Goal: Complete application form: Complete application form

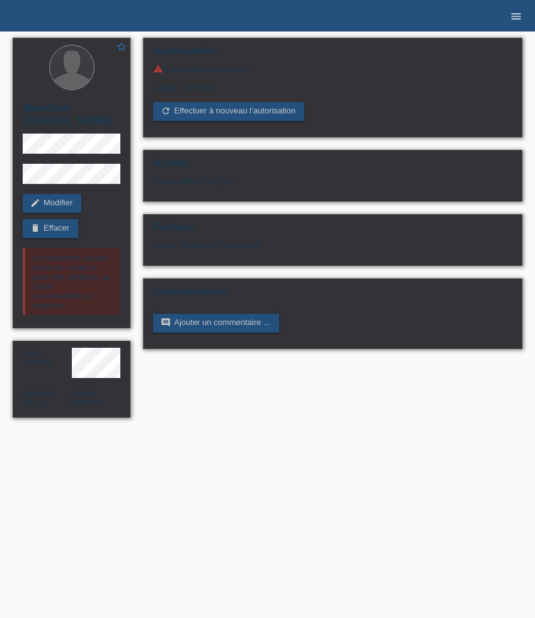
click at [513, 18] on icon "menu" at bounding box center [516, 16] width 13 height 13
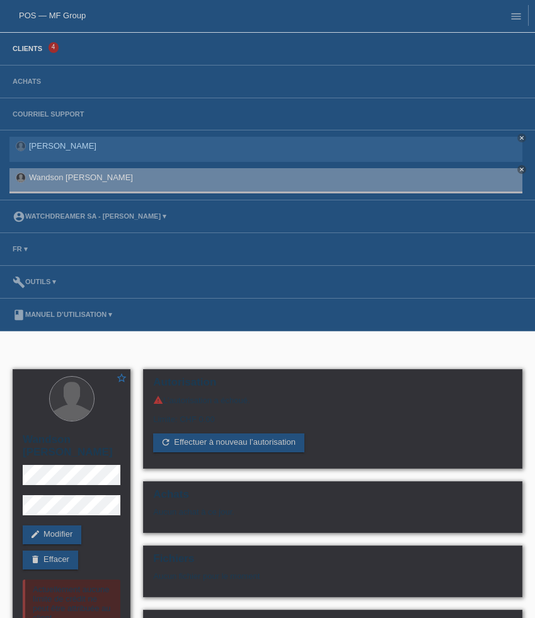
click at [32, 52] on link "Clients" at bounding box center [27, 49] width 42 height 8
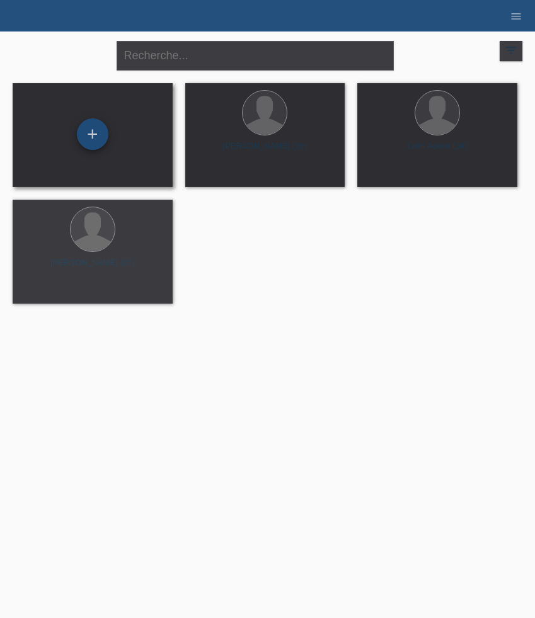
click at [85, 140] on div "+" at bounding box center [93, 135] width 32 height 32
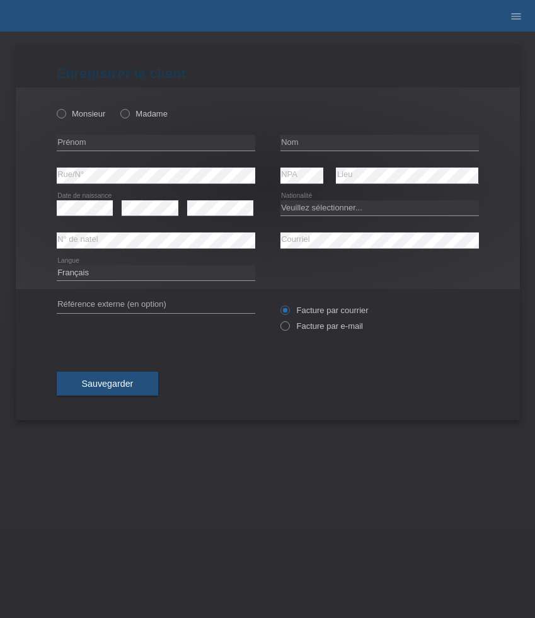
click at [59, 119] on div "Monsieur Madame" at bounding box center [156, 114] width 199 height 26
click at [54, 107] on icon at bounding box center [54, 107] width 0 height 0
click at [60, 117] on input "Monsieur" at bounding box center [61, 113] width 8 height 8
radio input "true"
click at [102, 149] on input "text" at bounding box center [156, 143] width 199 height 16
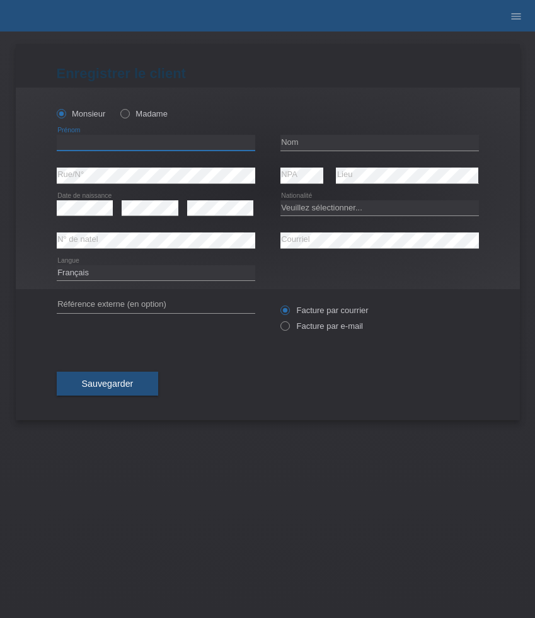
click at [102, 149] on input "text" at bounding box center [156, 143] width 199 height 16
paste input "Gazmend"
type input "Gazmend"
click at [310, 137] on input "text" at bounding box center [380, 143] width 199 height 16
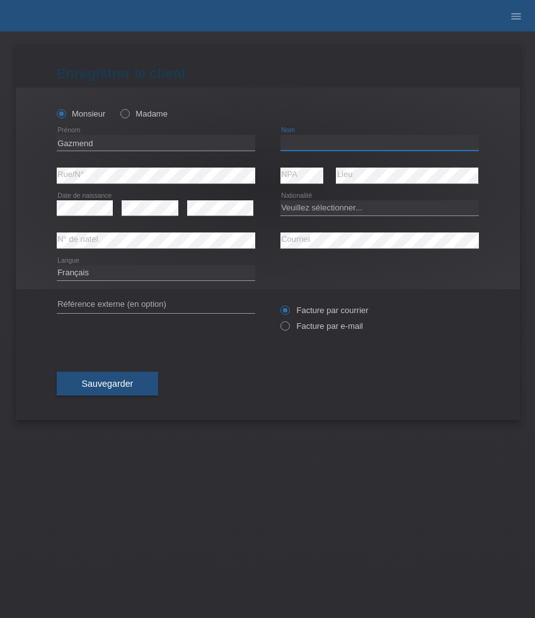
paste input "Zeqiri"
type input "Zeqiri"
click at [301, 204] on select "Veuillez sélectionner... Suisse Allemagne Autriche Liechtenstein ------------ A…" at bounding box center [380, 207] width 199 height 15
select select "CH"
click at [281, 200] on select "Veuillez sélectionner... Suisse Allemagne Autriche Liechtenstein ------------ A…" at bounding box center [380, 207] width 199 height 15
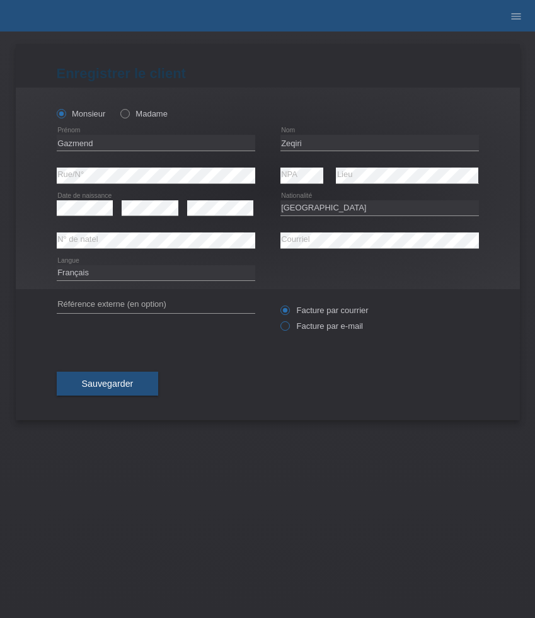
click at [294, 327] on label "Facture par e-mail" at bounding box center [322, 326] width 83 height 9
click at [289, 327] on input "Facture par e-mail" at bounding box center [285, 330] width 8 height 16
radio input "true"
click at [142, 368] on div "Sauvegarder" at bounding box center [268, 383] width 422 height 73
click at [134, 384] on button "Sauvegarder" at bounding box center [108, 384] width 102 height 24
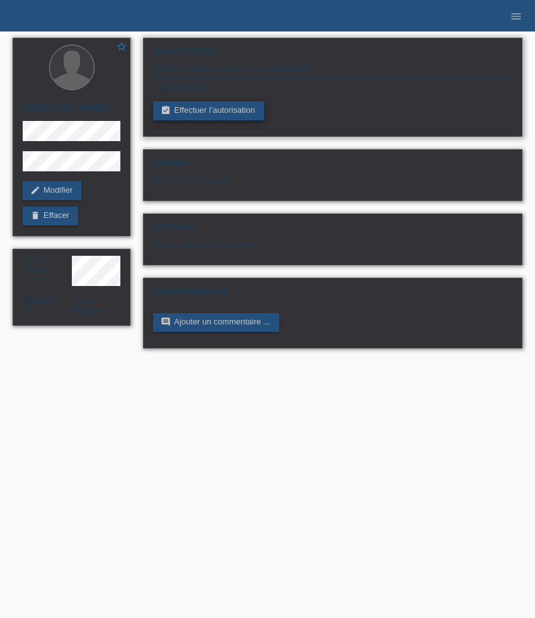
click at [182, 108] on link "assignment_turned_in Effectuer l’autorisation" at bounding box center [208, 110] width 110 height 19
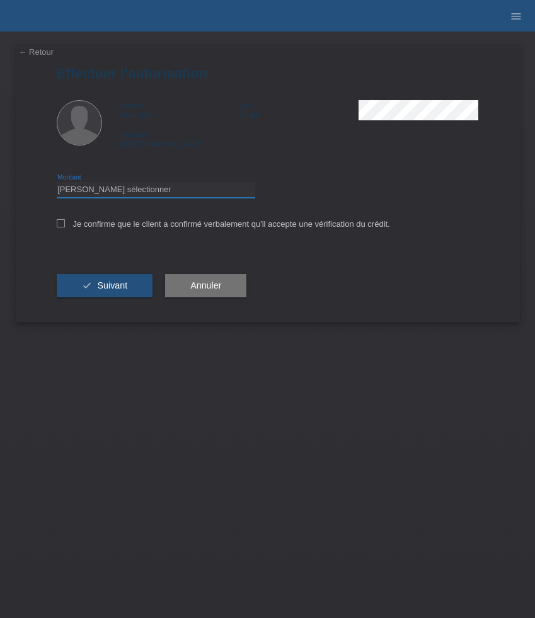
click at [132, 194] on select "Veuillez sélectionner CHF 1.00 - CHF 499.00 CHF 500.00 - CHF 1'999.00 CHF 2'000…" at bounding box center [156, 189] width 199 height 15
select select "3"
click at [57, 184] on select "Veuillez sélectionner CHF 1.00 - CHF 499.00 CHF 500.00 - CHF 1'999.00 CHF 2'000…" at bounding box center [156, 189] width 199 height 15
click at [109, 229] on label "Je confirme que le client a confirmé verbalement qu'il accepte une vérification…" at bounding box center [223, 223] width 333 height 9
click at [65, 228] on input "Je confirme que le client a confirmé verbalement qu'il accepte une vérification…" at bounding box center [61, 223] width 8 height 8
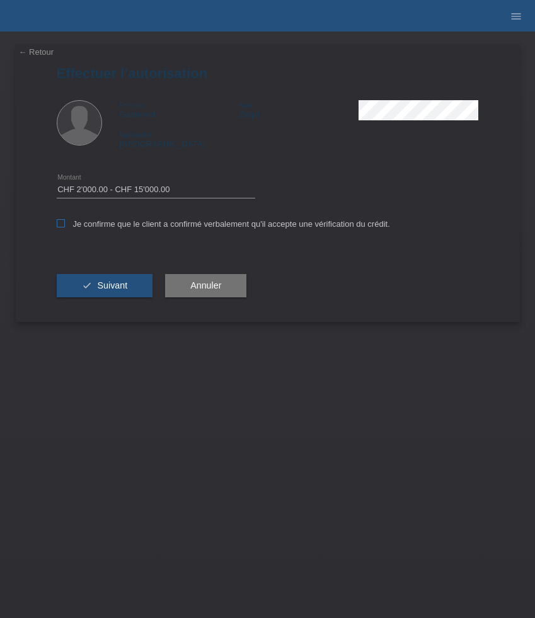
checkbox input "true"
click at [115, 279] on button "check Suivant" at bounding box center [105, 286] width 96 height 24
